Goal: Find contact information: Find contact information

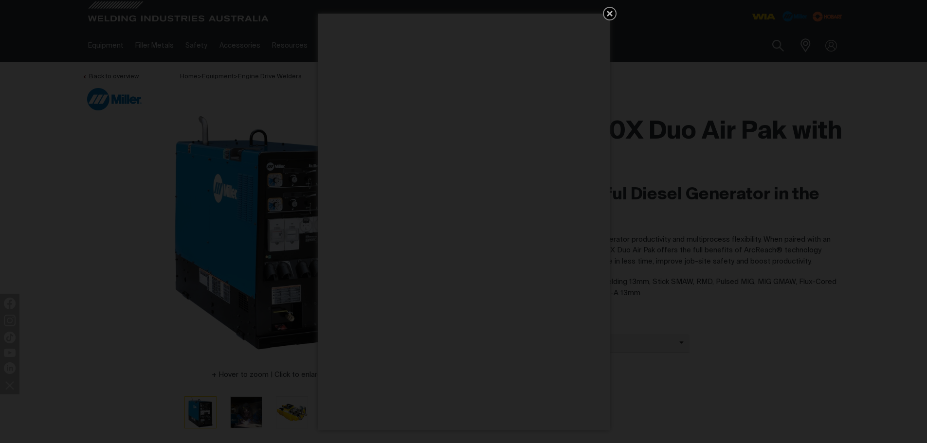
click at [610, 14] on icon "Get 5 WIA Welding Guides Free!" at bounding box center [609, 14] width 6 height 6
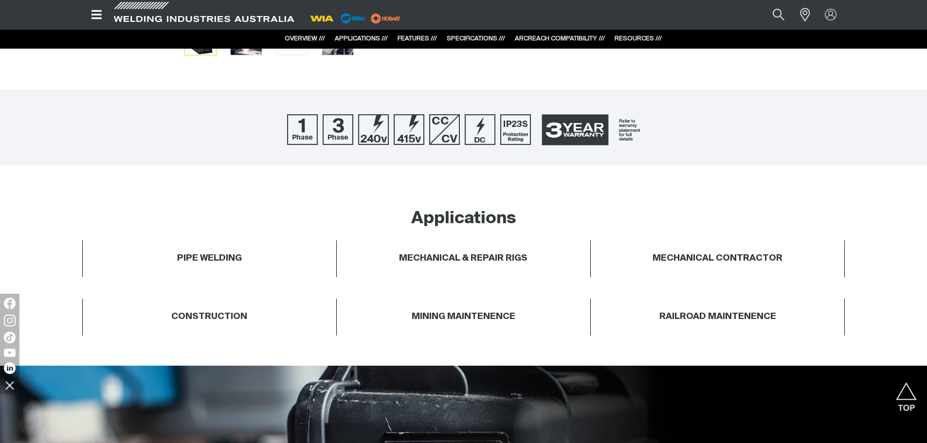
scroll to position [186, 0]
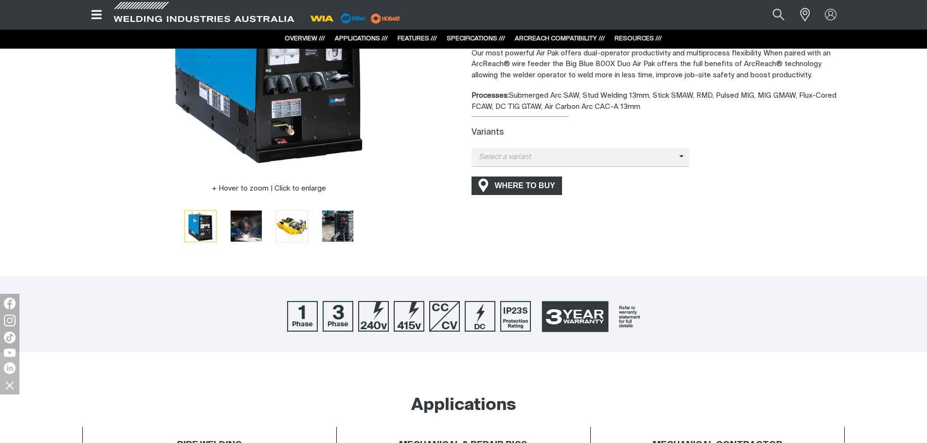
click at [517, 188] on span "WHERE TO BUY" at bounding box center [524, 186] width 73 height 16
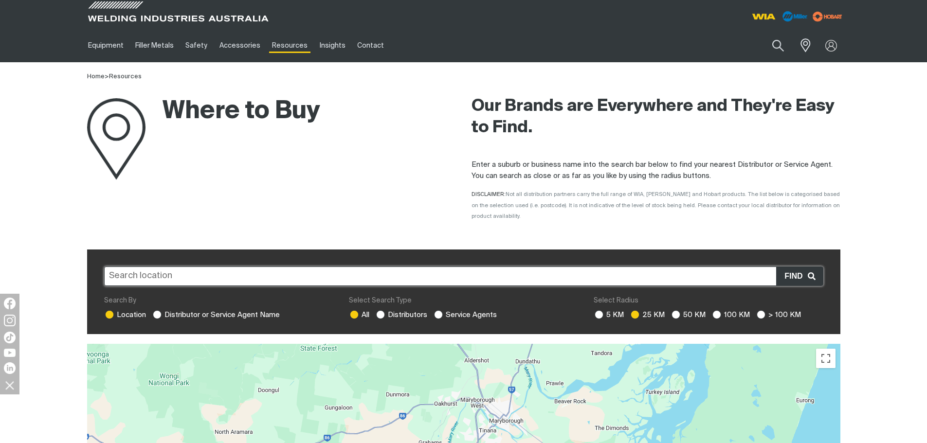
click at [158, 267] on input "text" at bounding box center [463, 276] width 719 height 19
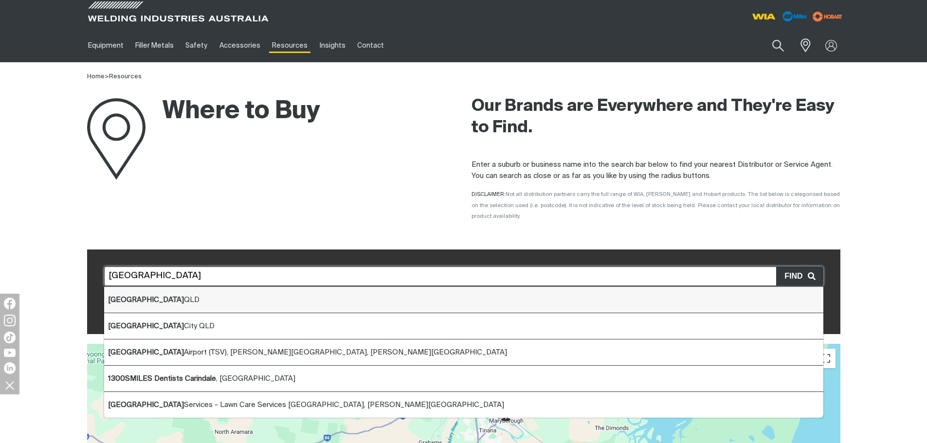
click at [133, 296] on b "[GEOGRAPHIC_DATA]" at bounding box center [146, 299] width 76 height 7
type input "[GEOGRAPHIC_DATA] QLD"
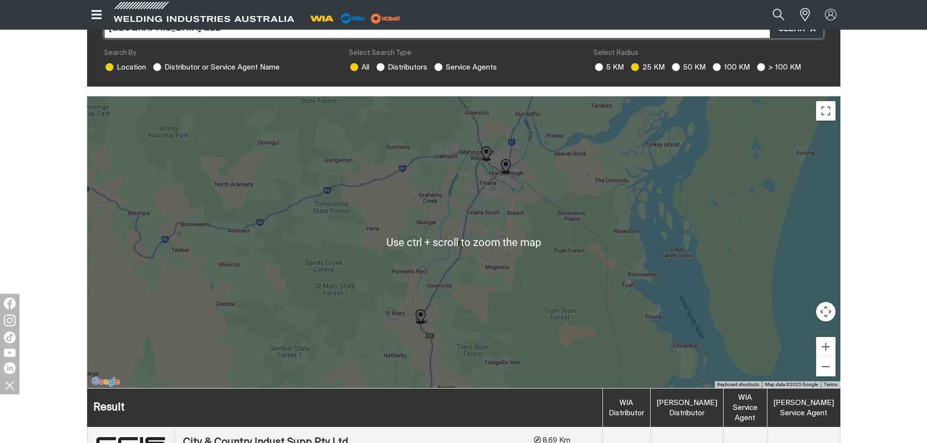
scroll to position [340, 0]
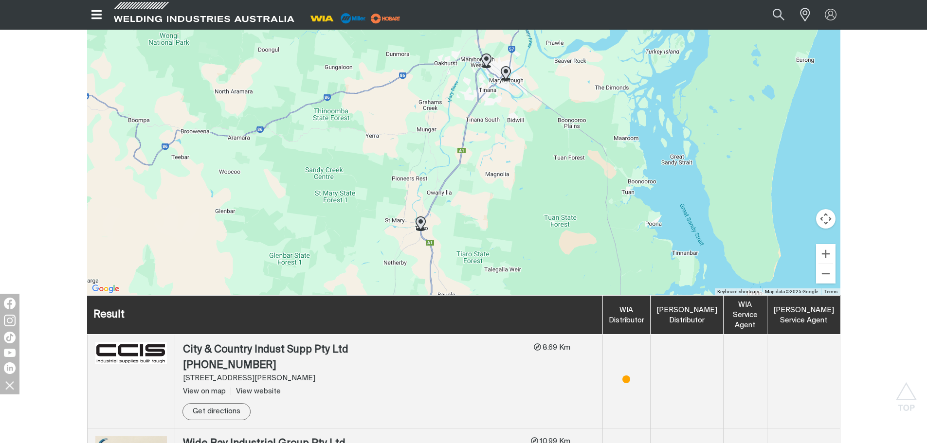
click at [675, 175] on div "To navigate, press the arrow keys." at bounding box center [463, 149] width 753 height 292
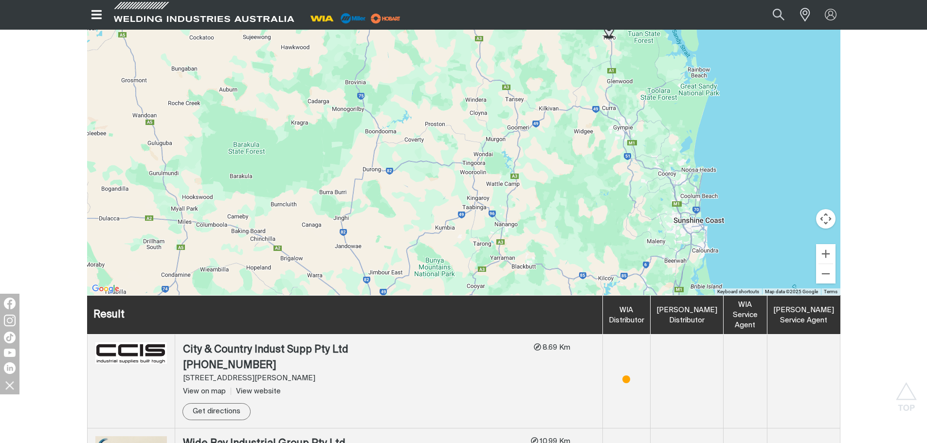
drag, startPoint x: 608, startPoint y: 219, endPoint x: 606, endPoint y: 65, distance: 153.7
click at [606, 65] on div "To navigate, press the arrow keys." at bounding box center [463, 149] width 753 height 292
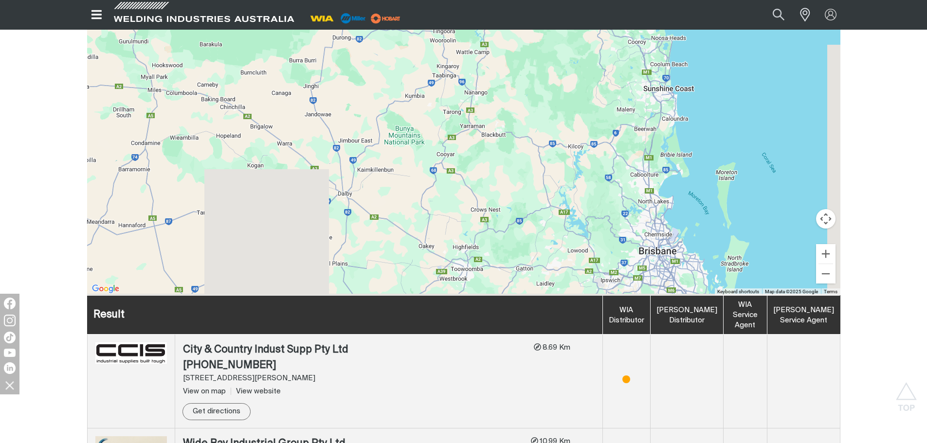
drag, startPoint x: 604, startPoint y: 198, endPoint x: 572, endPoint y: 57, distance: 144.0
click at [572, 57] on div "To navigate, press the arrow keys." at bounding box center [463, 149] width 753 height 292
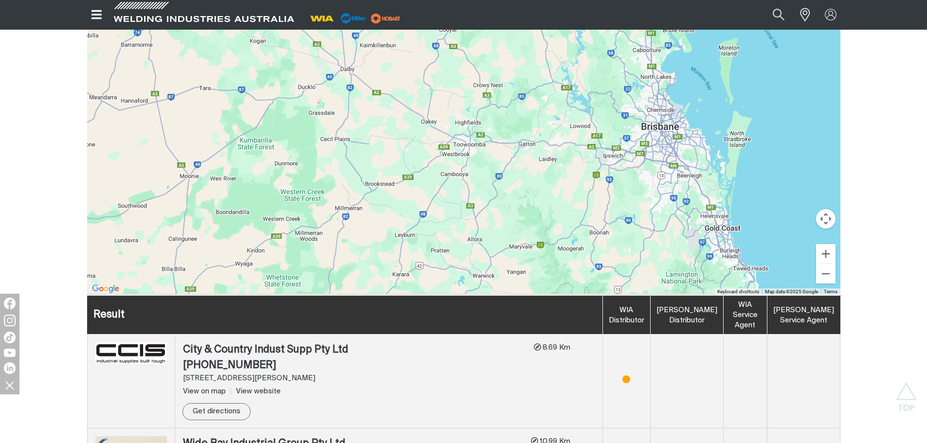
drag, startPoint x: 581, startPoint y: 200, endPoint x: 586, endPoint y: 85, distance: 115.4
click at [586, 85] on div "To navigate, press the arrow keys." at bounding box center [463, 149] width 753 height 292
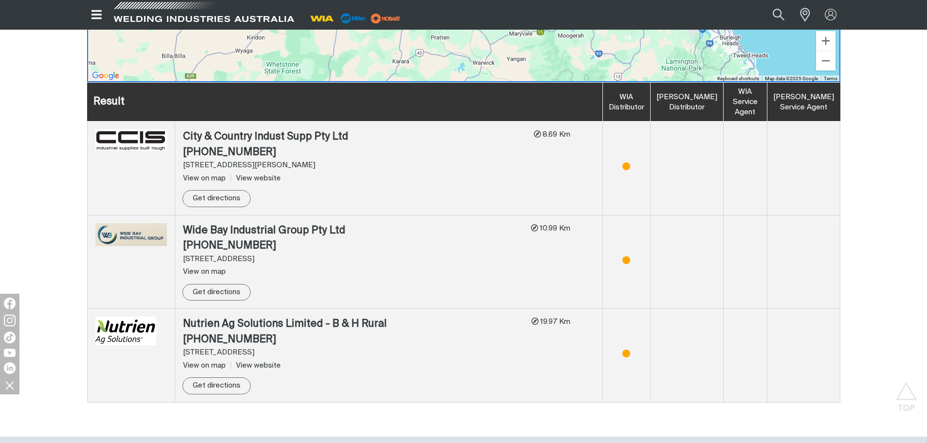
scroll to position [535, 0]
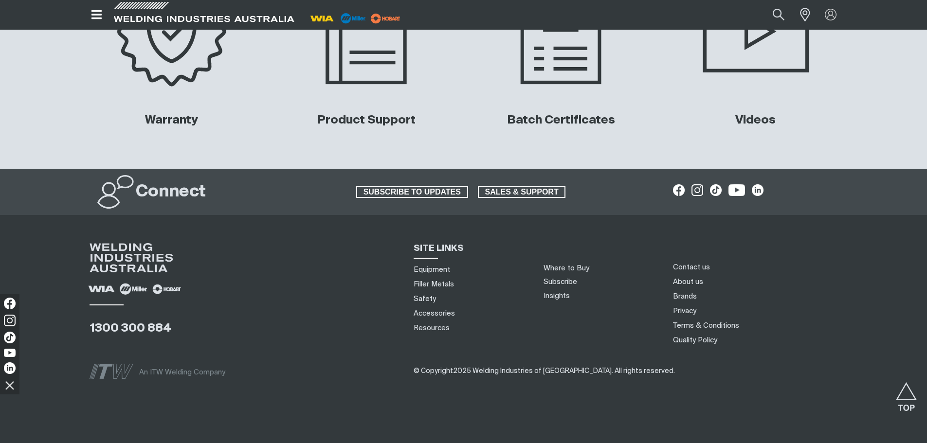
scroll to position [3976, 0]
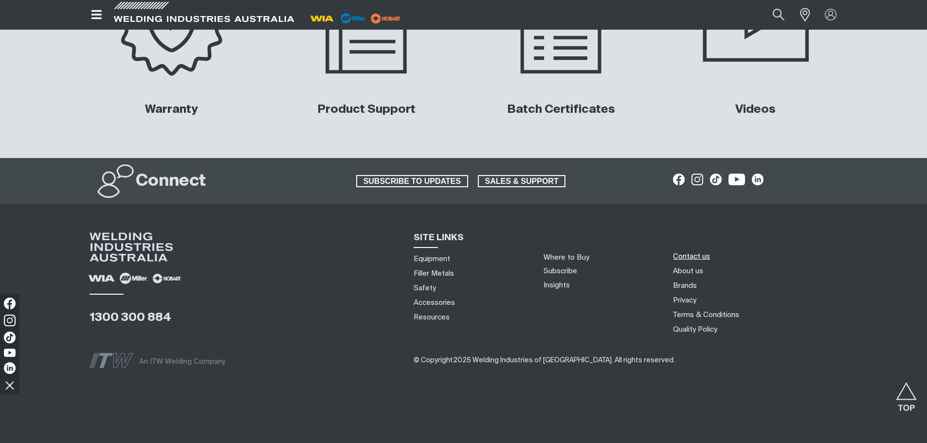
click at [690, 254] on link "Contact us" at bounding box center [691, 256] width 37 height 10
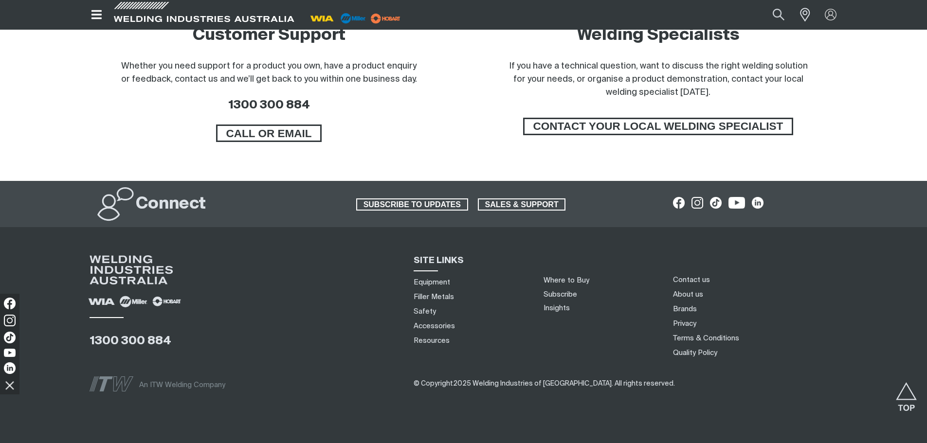
scroll to position [824, 0]
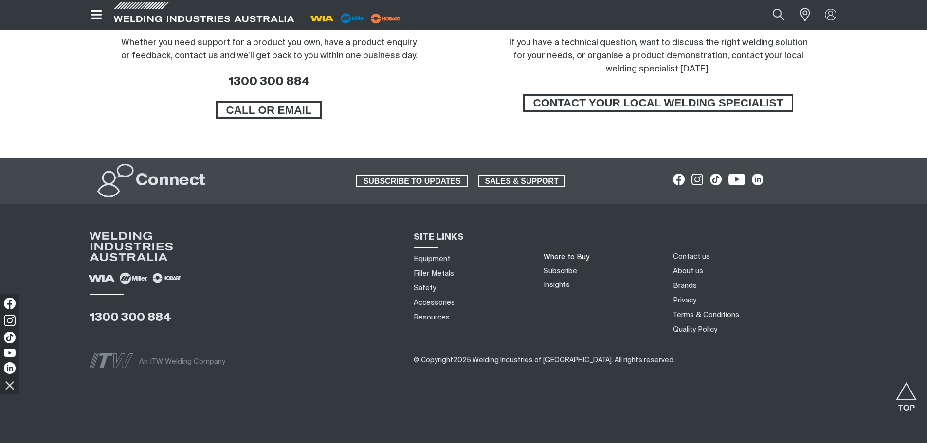
click at [561, 255] on link "Where to Buy" at bounding box center [566, 256] width 46 height 7
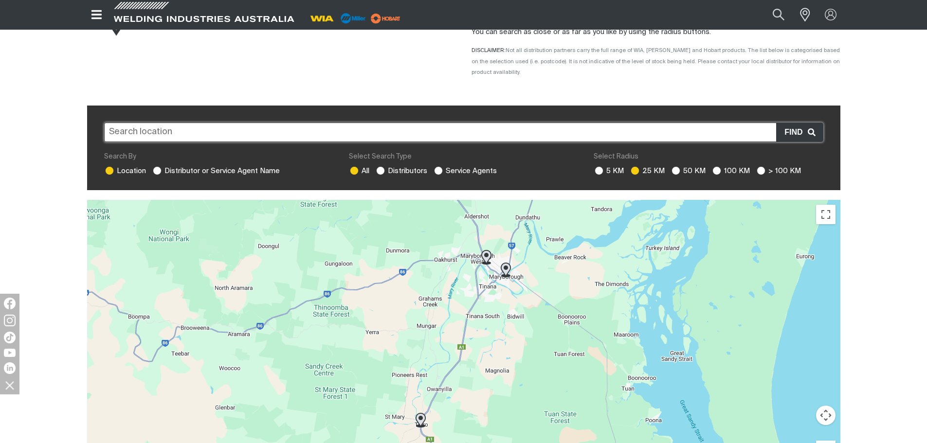
scroll to position [49, 0]
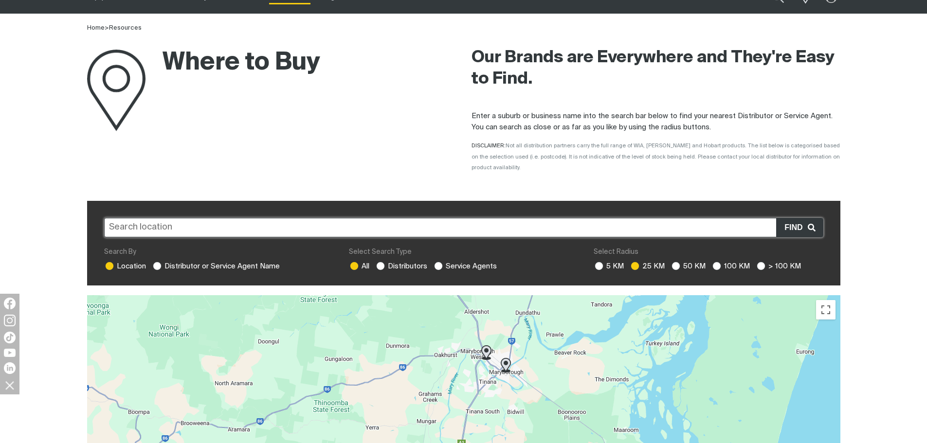
click at [166, 218] on input "text" at bounding box center [463, 227] width 719 height 19
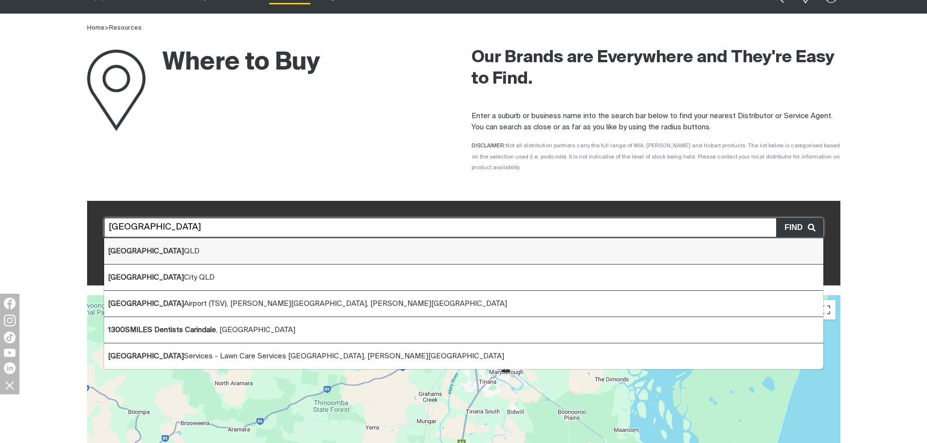
click at [143, 248] on span "Townsville QLD" at bounding box center [153, 251] width 91 height 7
type input "[GEOGRAPHIC_DATA] QLD"
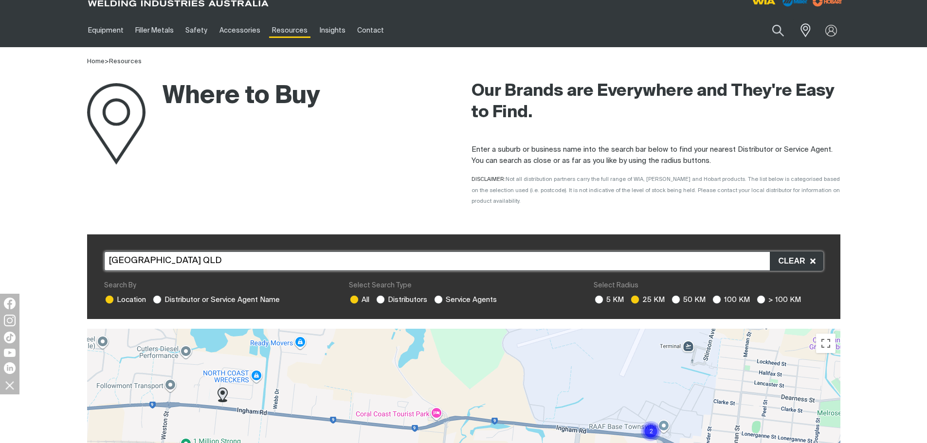
scroll to position [0, 0]
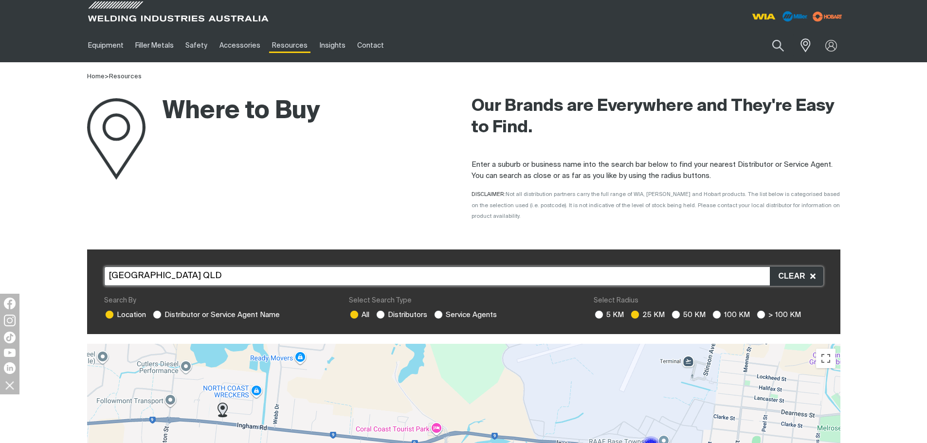
click at [255, 179] on div "Where to Buy" at bounding box center [203, 139] width 233 height 115
